Goal: Check status: Check status

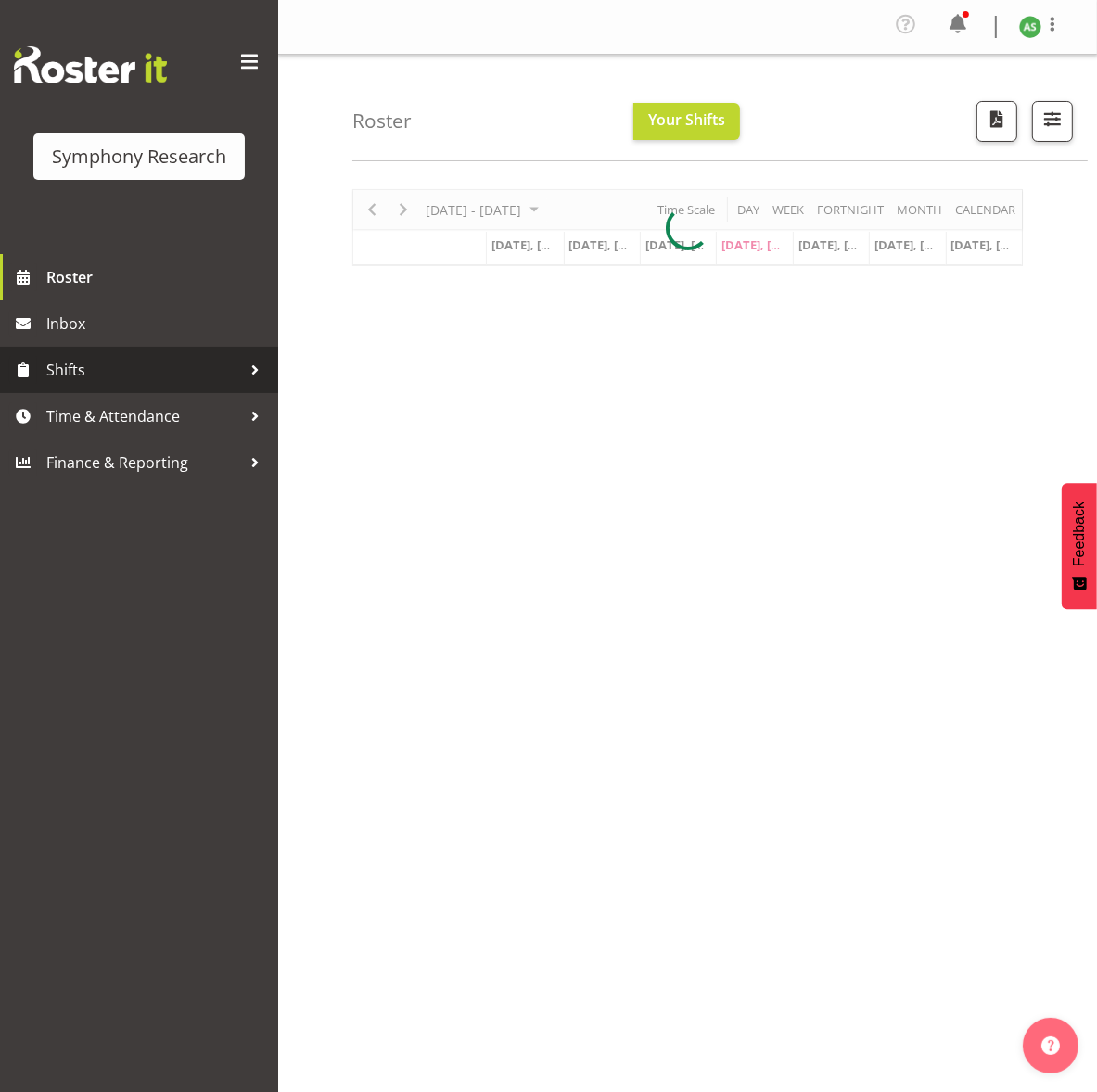
click at [93, 375] on span "Shifts" at bounding box center [144, 370] width 195 height 28
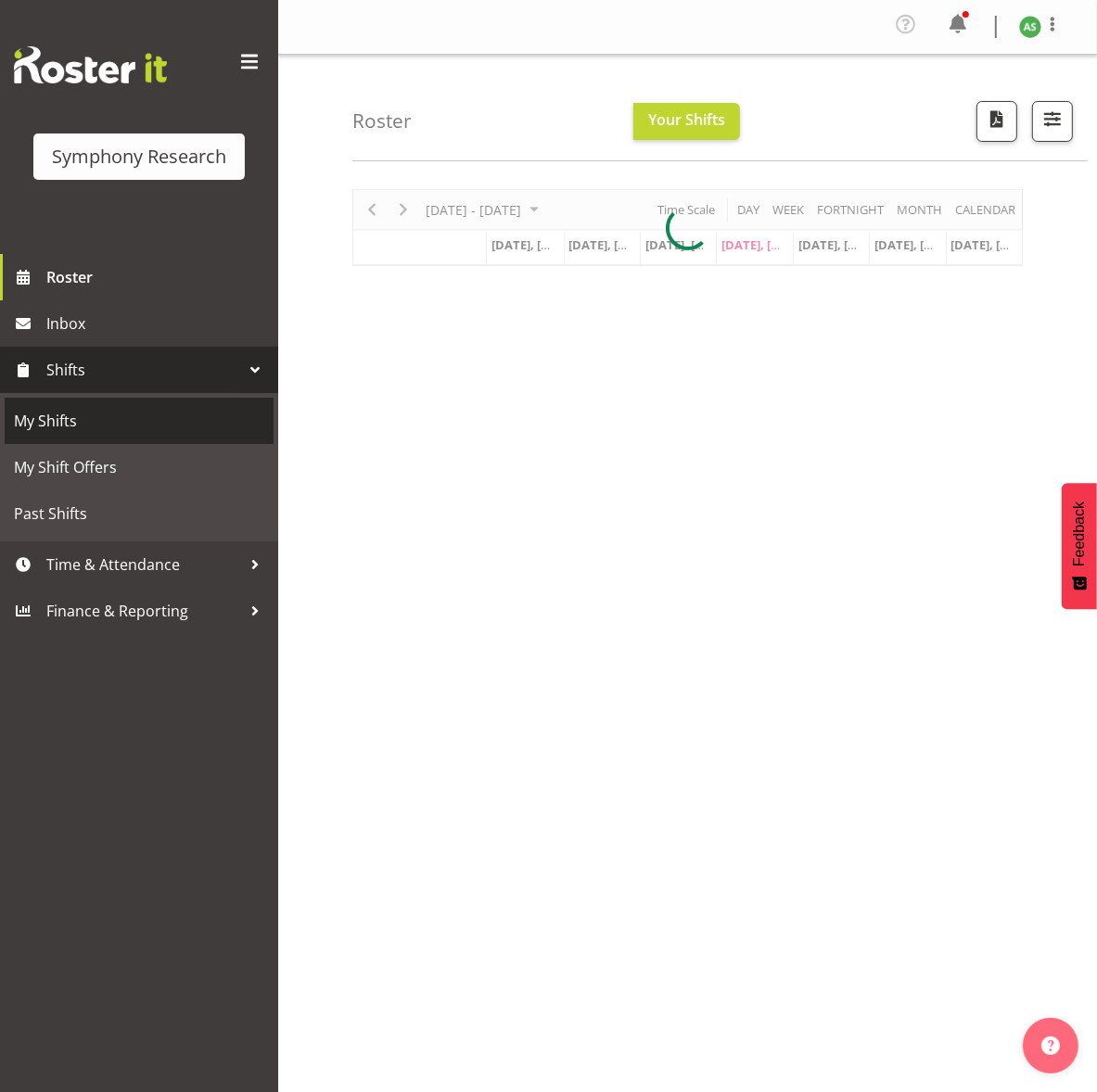
click at [84, 415] on span "My Shifts" at bounding box center [139, 421] width 251 height 28
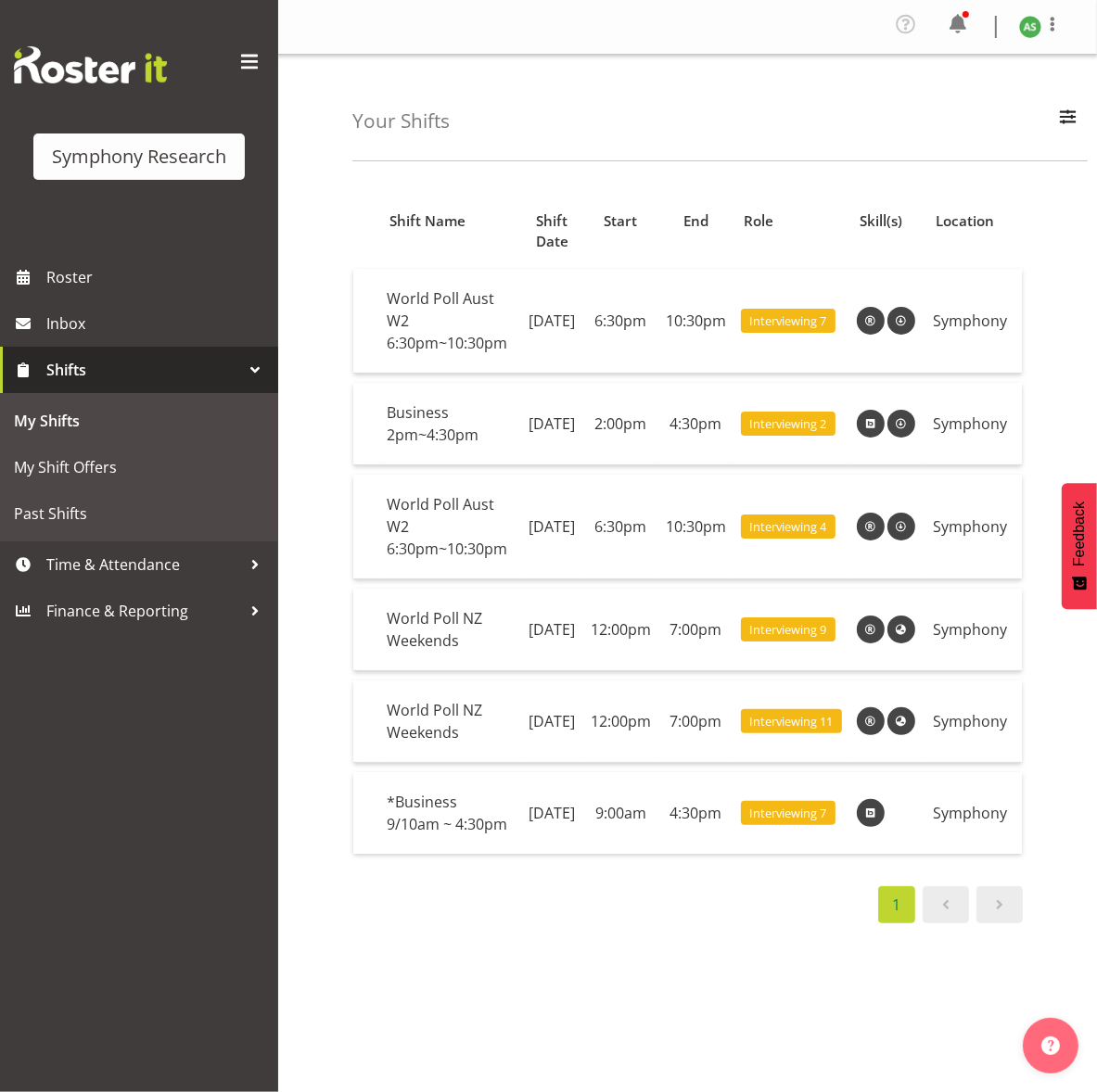
click at [1000, 906] on span at bounding box center [1000, 905] width 22 height 22
